Goal: Task Accomplishment & Management: Manage account settings

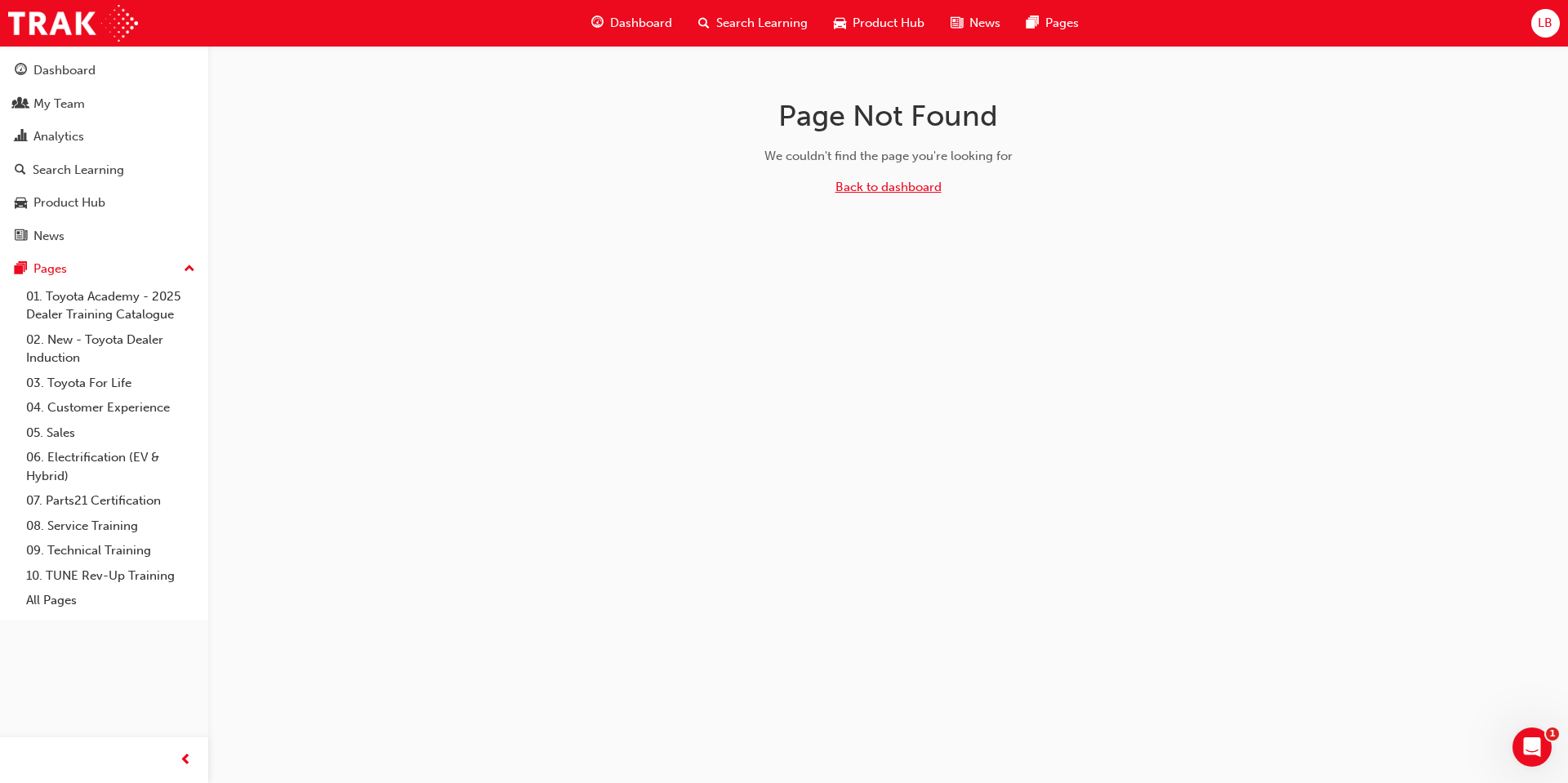
click at [923, 186] on link "Back to dashboard" at bounding box center [888, 187] width 106 height 15
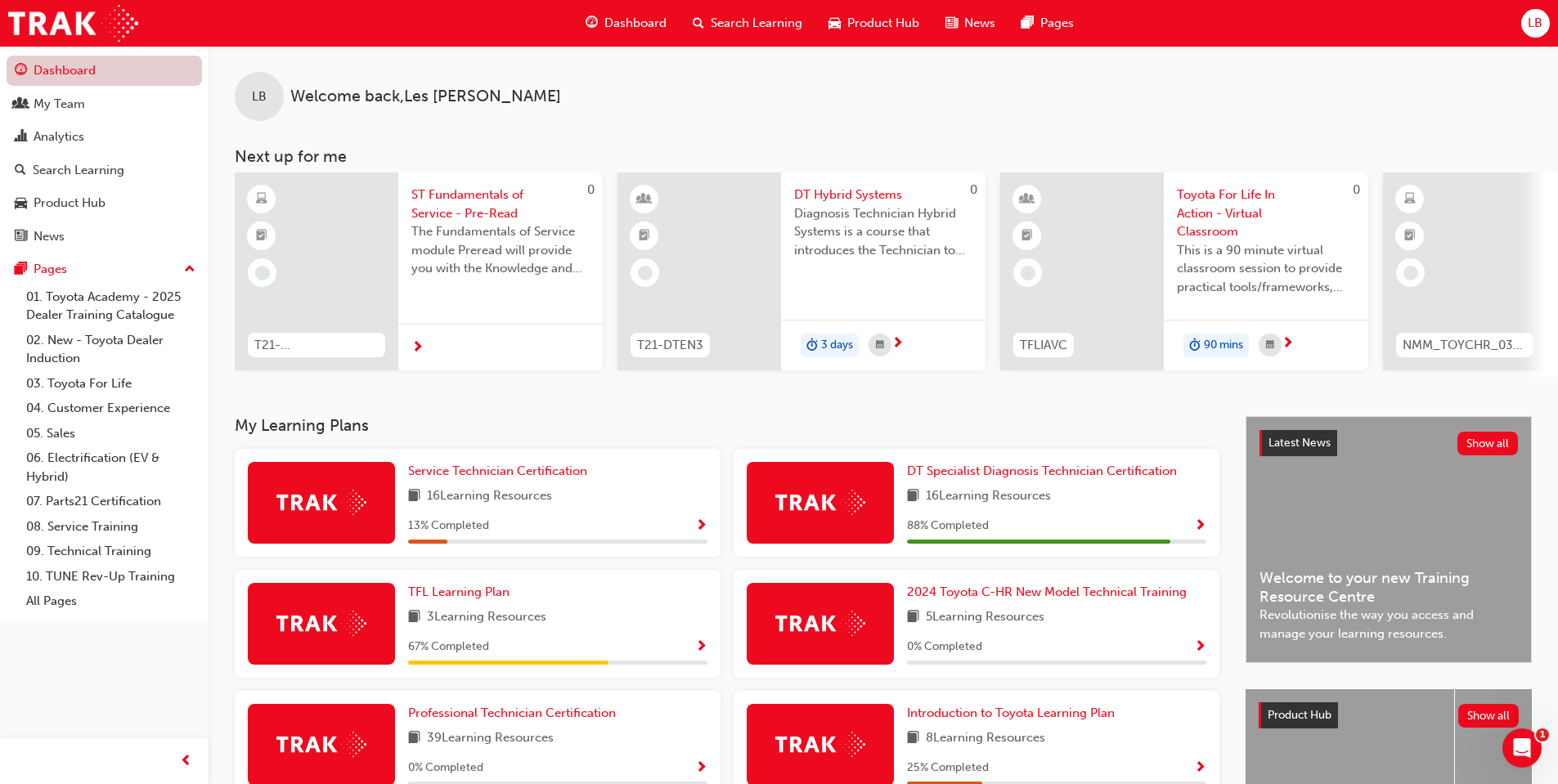
click at [60, 66] on link "Dashboard" at bounding box center [104, 71] width 195 height 30
click at [1538, 18] on span "LB" at bounding box center [1536, 23] width 15 height 19
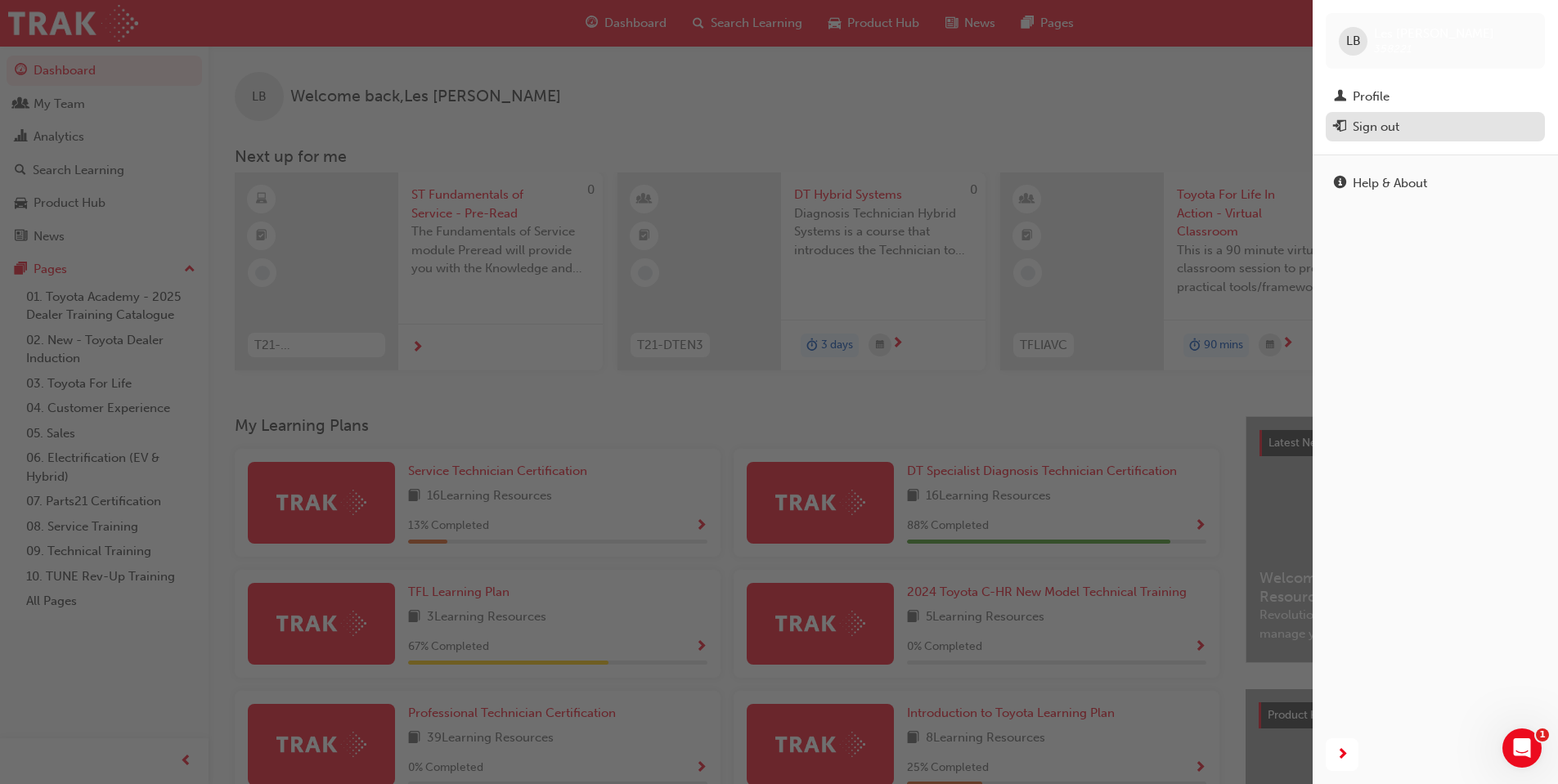
click at [1390, 126] on div "Sign out" at bounding box center [1376, 127] width 47 height 19
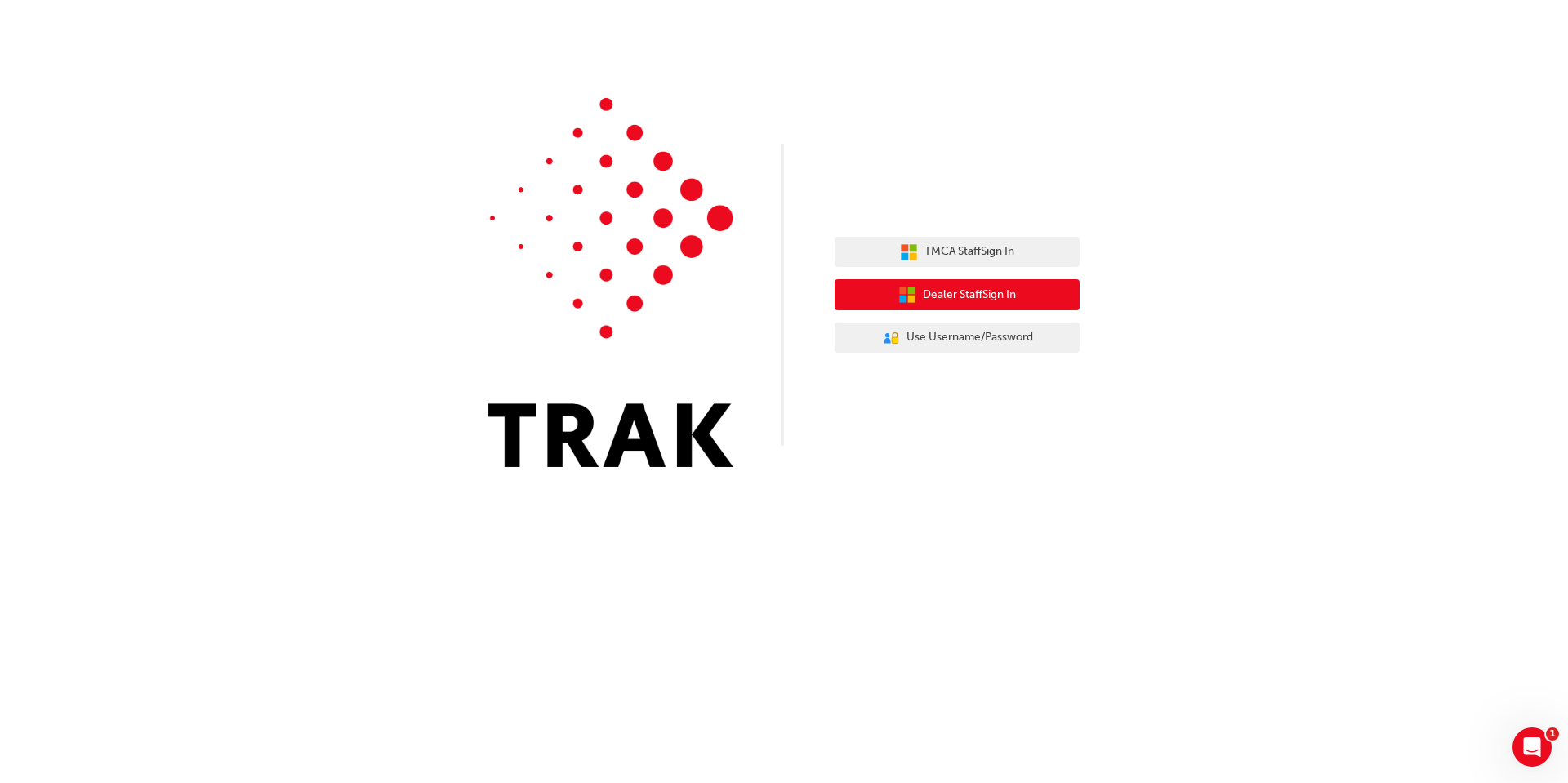
click at [991, 296] on span "Dealer Staff Sign In" at bounding box center [970, 295] width 93 height 19
